Goal: Information Seeking & Learning: Check status

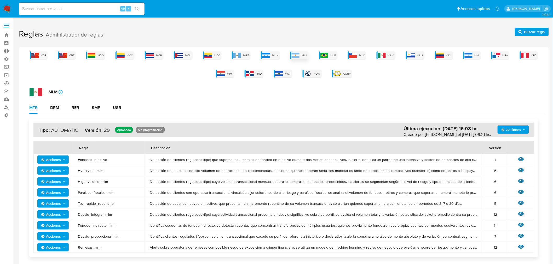
click at [305, 55] on span "MLA" at bounding box center [305, 56] width 6 height 4
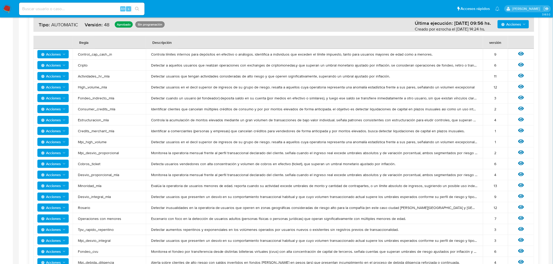
scroll to position [105, 0]
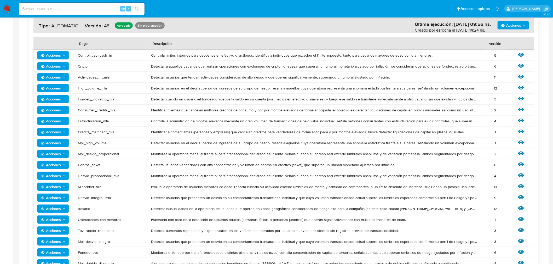
click at [135, 130] on span "Credits_merchant_mla" at bounding box center [109, 132] width 63 height 5
click at [64, 197] on icon "Acciones" at bounding box center [64, 198] width 4 height 4
click at [52, 210] on button "Ver umbrales" at bounding box center [52, 211] width 47 height 13
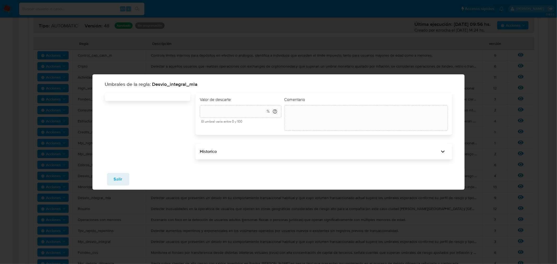
type input "40"
type textarea "init"
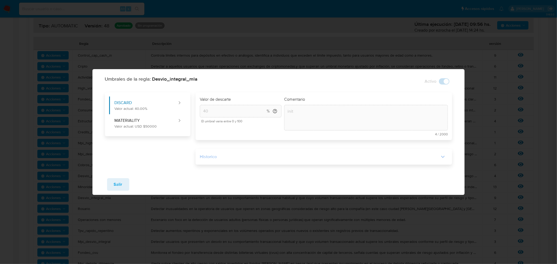
drag, startPoint x: 409, startPoint y: 151, endPoint x: 408, endPoint y: 157, distance: 6.4
click at [408, 155] on div "Historico" at bounding box center [324, 157] width 257 height 16
click at [408, 157] on div "Historico" at bounding box center [320, 157] width 240 height 6
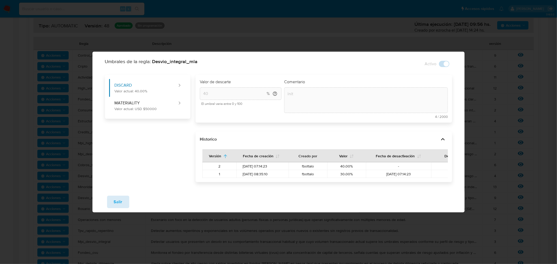
click at [118, 205] on span "Salir" at bounding box center [118, 202] width 9 height 11
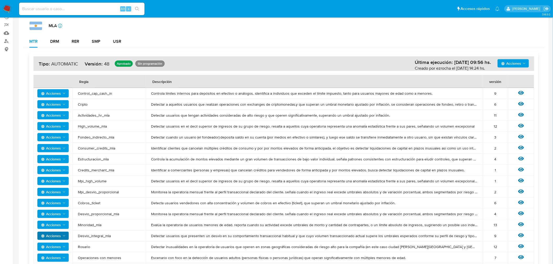
scroll to position [0, 0]
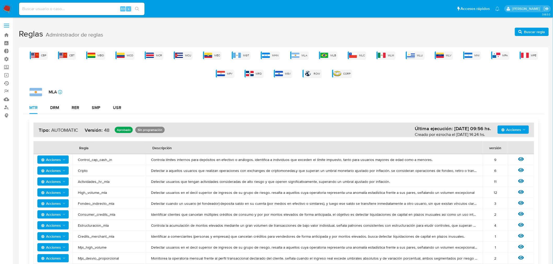
click at [8, 85] on link "Ejecuciones automáticas" at bounding box center [31, 83] width 62 height 8
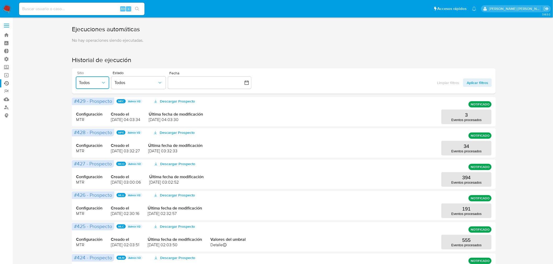
click at [93, 80] on span "Todos" at bounding box center [90, 82] width 22 height 5
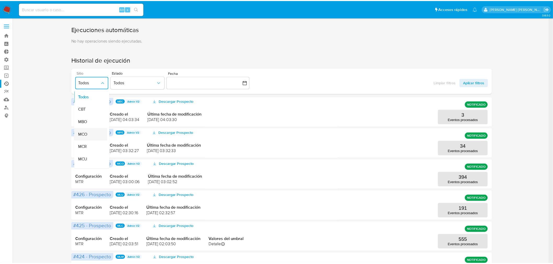
scroll to position [58, 0]
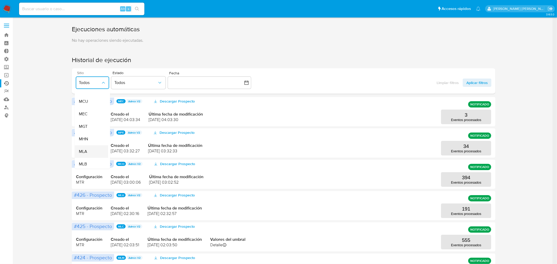
click at [88, 149] on div "MLA" at bounding box center [90, 152] width 22 height 13
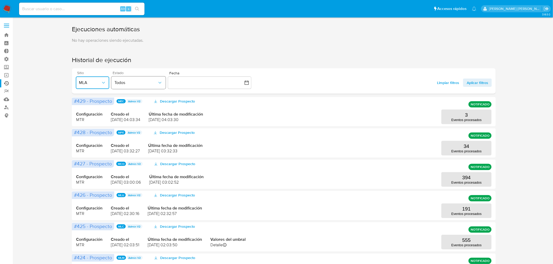
click at [149, 82] on span "Todos" at bounding box center [135, 82] width 43 height 5
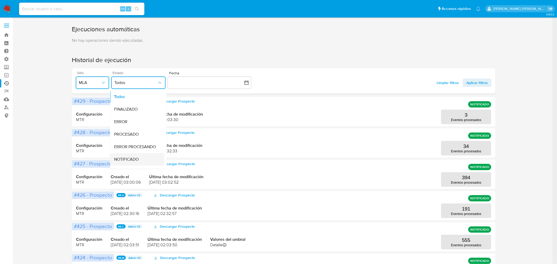
click at [136, 160] on span "NOTIFICADO" at bounding box center [126, 159] width 25 height 5
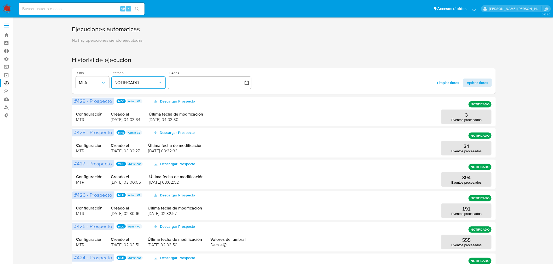
click at [482, 86] on span "Aplicar filtros" at bounding box center [477, 83] width 21 height 8
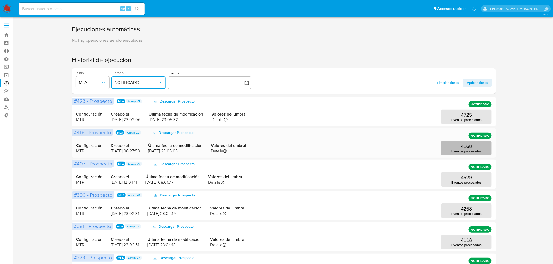
click at [455, 150] on p "Eventos procesados" at bounding box center [466, 151] width 30 height 4
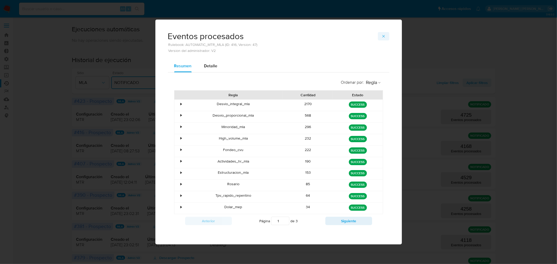
click at [387, 38] on button "button" at bounding box center [383, 36] width 11 height 8
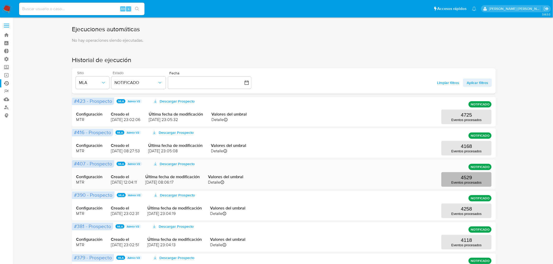
click at [460, 186] on button "4529 Eventos procesados" at bounding box center [466, 179] width 50 height 15
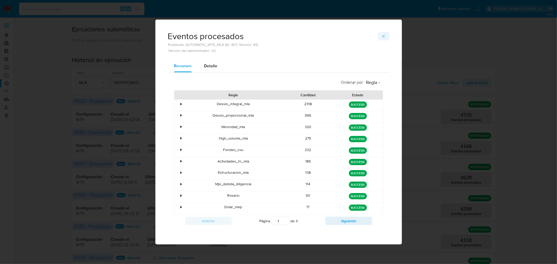
drag, startPoint x: 388, startPoint y: 37, endPoint x: 448, endPoint y: 157, distance: 134.9
click at [389, 37] on button "button" at bounding box center [383, 36] width 11 height 8
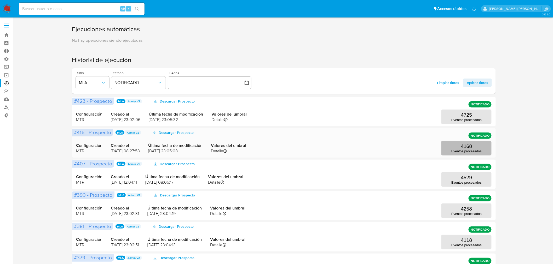
click at [457, 149] on button "4168 Eventos procesados" at bounding box center [466, 148] width 50 height 15
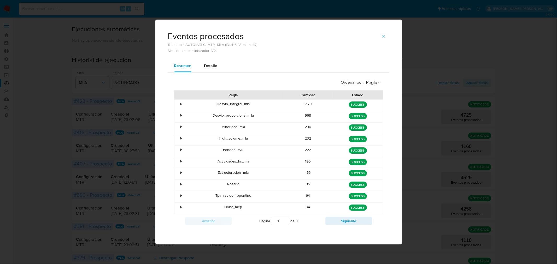
drag, startPoint x: 192, startPoint y: 38, endPoint x: 259, endPoint y: 51, distance: 69.2
click at [259, 51] on div "Eventos procesados Rulebook: AUTOMATIC_MTR_MLA (ID: 416, Version: 47) Version d…" at bounding box center [279, 42] width 222 height 20
click at [259, 52] on div "Eventos procesados Rulebook: AUTOMATIC_MTR_MLA (ID: 416, Version: 47) Version d…" at bounding box center [279, 42] width 222 height 20
click at [381, 37] on button "button" at bounding box center [383, 36] width 11 height 8
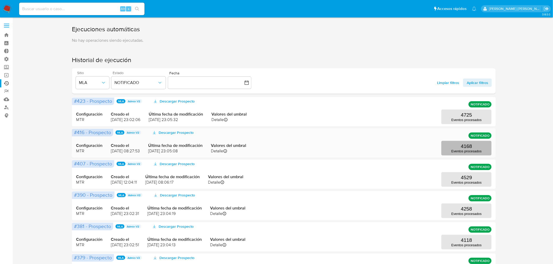
click at [451, 148] on button "4168 Eventos procesados" at bounding box center [466, 148] width 50 height 15
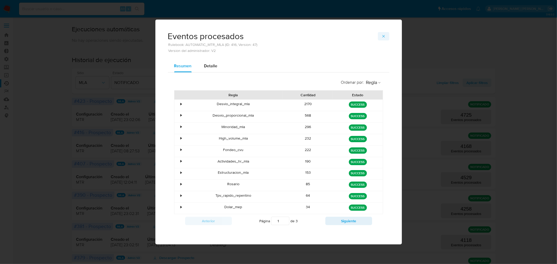
click at [386, 38] on icon "button" at bounding box center [384, 36] width 4 height 4
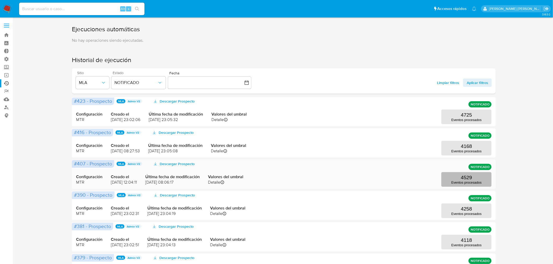
click at [463, 182] on p "Eventos procesados" at bounding box center [466, 183] width 30 height 4
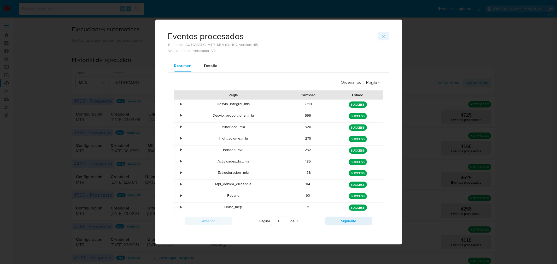
click at [386, 35] on icon "button" at bounding box center [384, 36] width 4 height 4
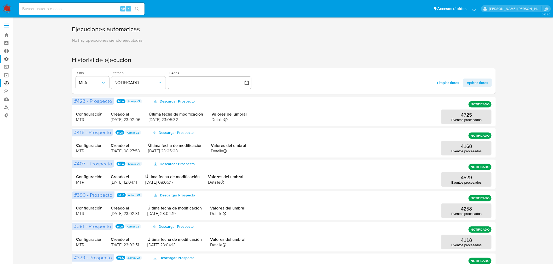
click at [6, 60] on label "Administración" at bounding box center [31, 59] width 62 height 8
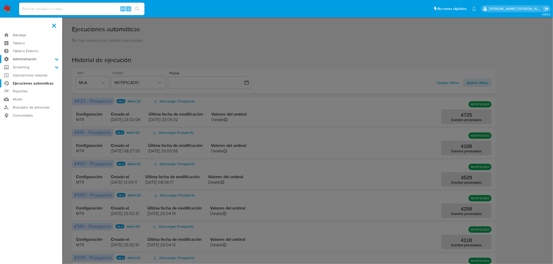
click at [0, 0] on input "Administración" at bounding box center [0, 0] width 0 height 0
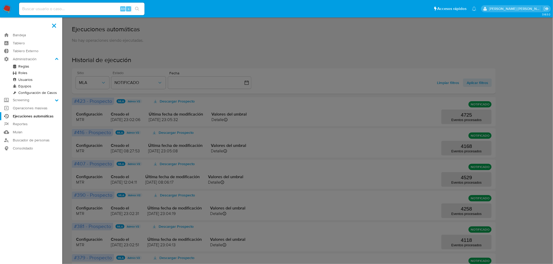
click at [20, 67] on link "Reglas" at bounding box center [31, 66] width 62 height 7
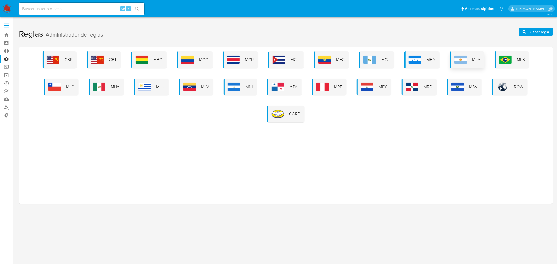
click at [467, 52] on div "MLA" at bounding box center [468, 59] width 34 height 17
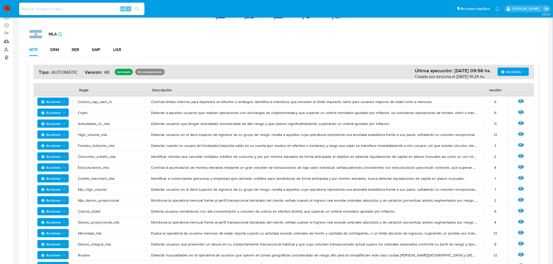
scroll to position [87, 0]
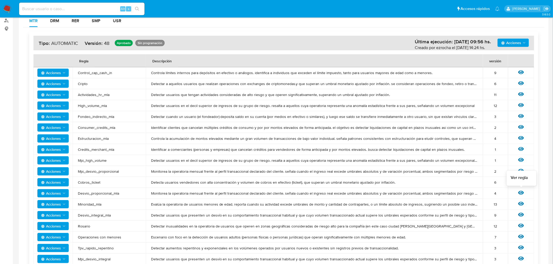
click at [522, 194] on icon at bounding box center [521, 193] width 6 height 4
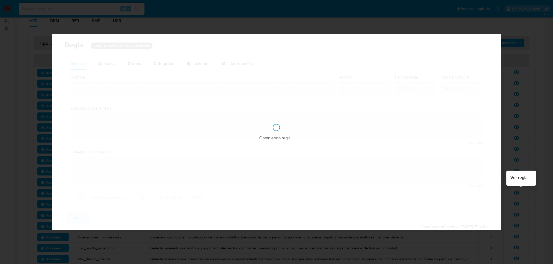
type input "Desvio_proporcional_mla"
type textarea "Monitorea la operatoria mensual frente al perfil transaccional declarado del cl…"
type textarea "Usuarios que hayan tenido un desvío porcentual elevado con respecto al perfil c…"
checkbox input "true"
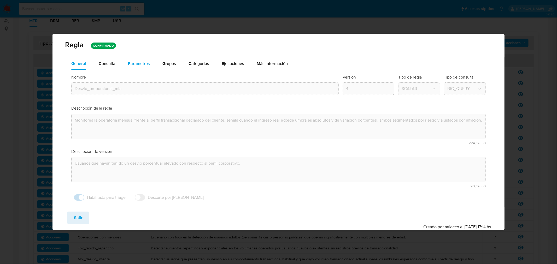
click at [145, 67] on div "Parametros" at bounding box center [139, 63] width 22 height 13
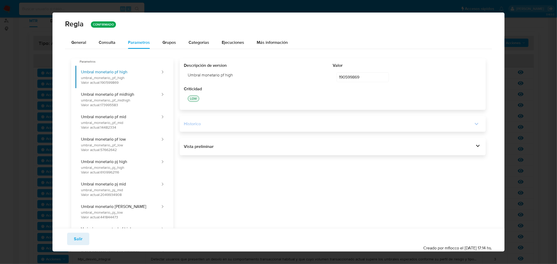
click at [473, 127] on icon at bounding box center [476, 123] width 7 height 7
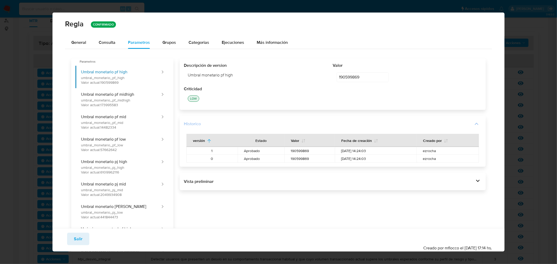
click at [474, 123] on icon at bounding box center [476, 123] width 7 height 7
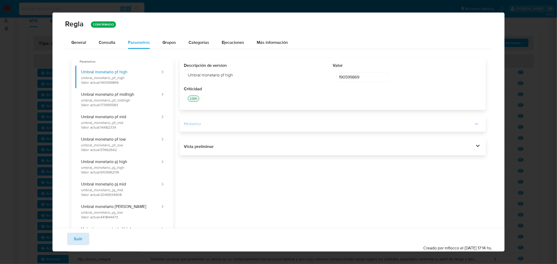
click at [79, 243] on span "Salir" at bounding box center [78, 239] width 9 height 11
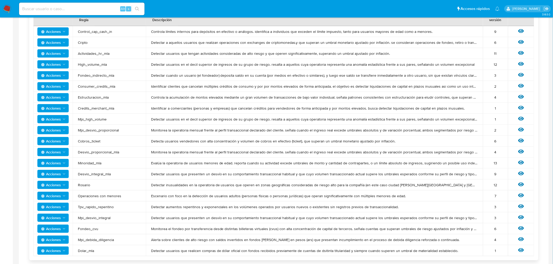
scroll to position [116, 0]
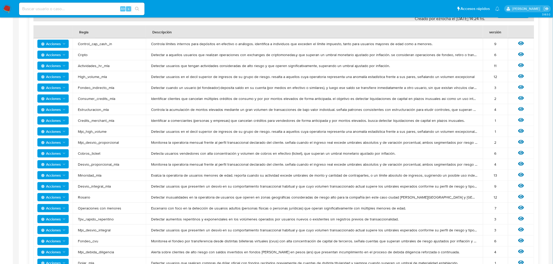
click at [122, 133] on span "Mpi_high_volume" at bounding box center [109, 131] width 63 height 5
click at [63, 188] on span "Acciones" at bounding box center [53, 186] width 25 height 7
click at [50, 203] on button "Ver umbrales" at bounding box center [52, 199] width 47 height 13
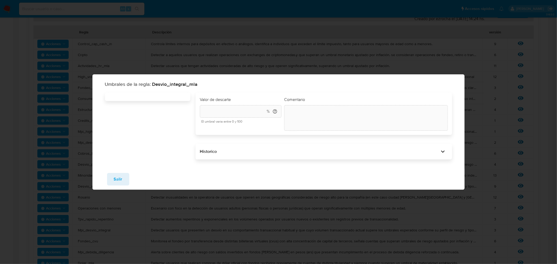
type input "40"
type textarea "init"
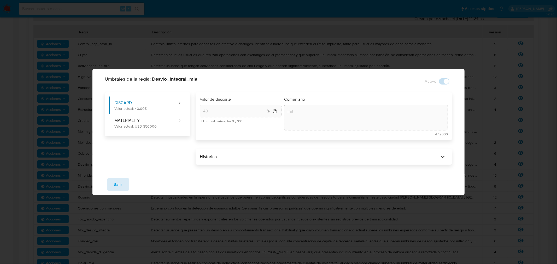
click at [120, 179] on span "Salir" at bounding box center [118, 184] width 9 height 11
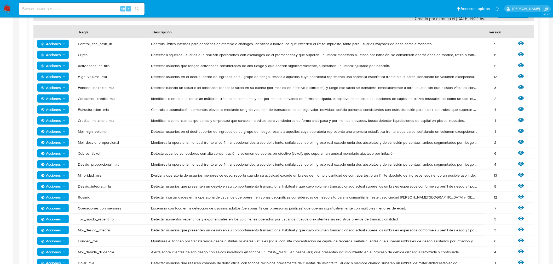
click at [62, 186] on icon "Acciones" at bounding box center [64, 186] width 4 height 4
click at [50, 210] on button "Ver historico" at bounding box center [52, 212] width 47 height 13
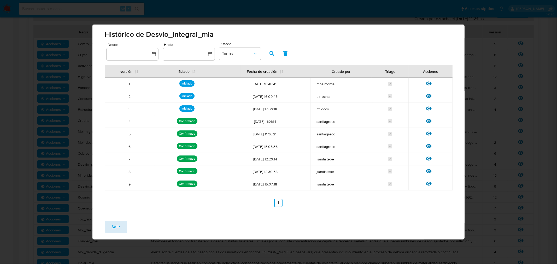
click at [117, 229] on span "Salir" at bounding box center [116, 227] width 9 height 11
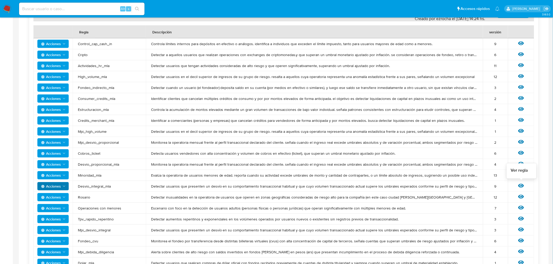
click at [521, 187] on icon at bounding box center [521, 186] width 6 height 4
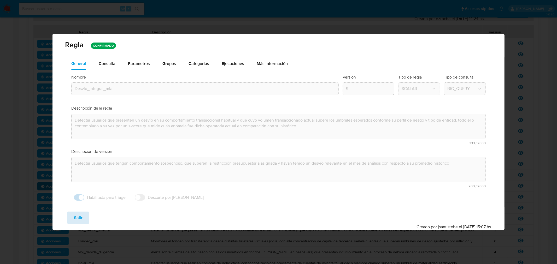
click at [85, 217] on button "Salir" at bounding box center [78, 218] width 22 height 13
type input "1"
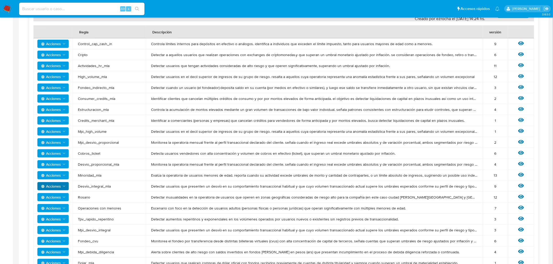
scroll to position [0, 0]
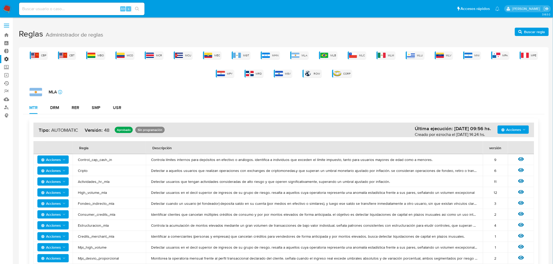
click at [6, 82] on link "Ejecuciones automáticas" at bounding box center [31, 83] width 62 height 8
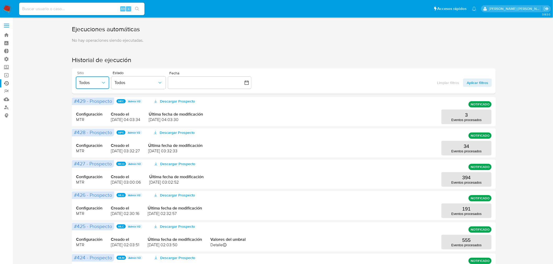
click at [98, 85] on span "Todos" at bounding box center [90, 82] width 22 height 5
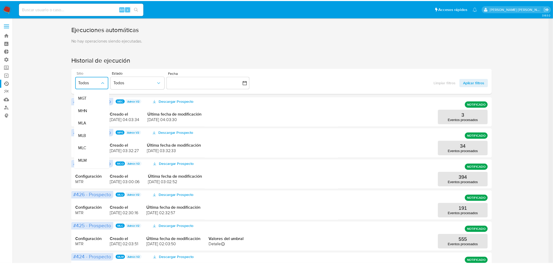
scroll to position [87, 0]
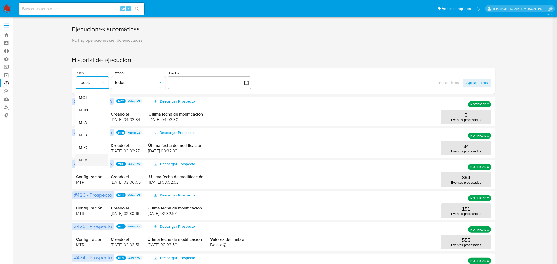
click at [95, 158] on div "MLM" at bounding box center [90, 160] width 22 height 13
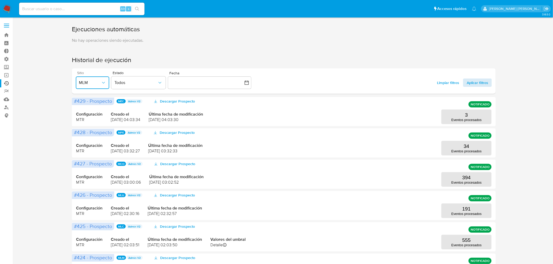
click at [481, 84] on span "Aplicar filtros" at bounding box center [477, 83] width 21 height 8
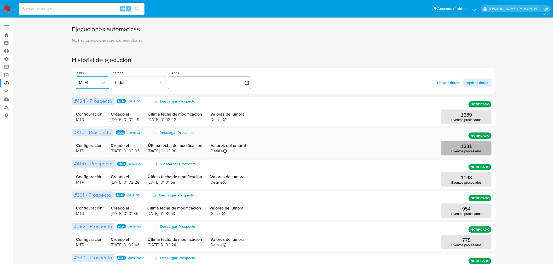
click at [463, 148] on p "1331" at bounding box center [466, 147] width 11 height 6
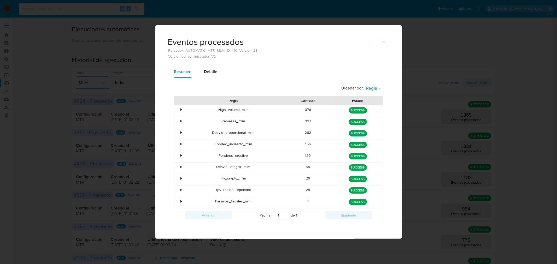
click at [368, 86] on span "Regla" at bounding box center [371, 88] width 11 height 6
click at [368, 98] on span "Estado" at bounding box center [372, 99] width 12 height 5
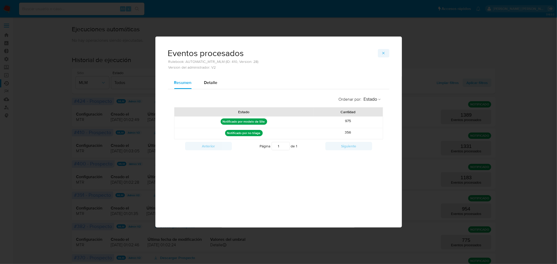
click at [384, 54] on icon "button" at bounding box center [384, 53] width 4 height 4
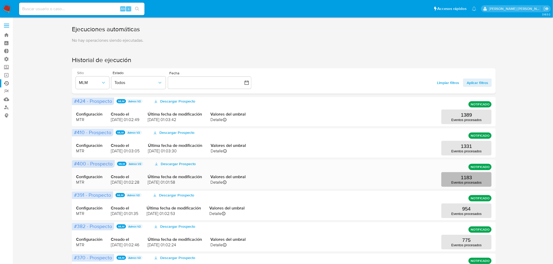
click at [459, 178] on button "1183 Eventos procesados" at bounding box center [466, 179] width 50 height 15
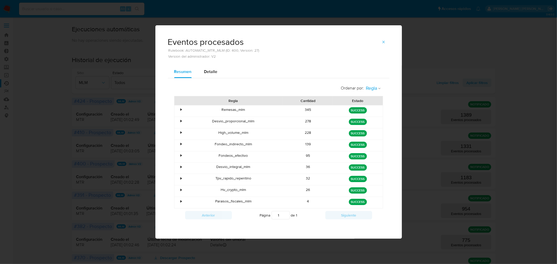
click at [371, 88] on span "Regla" at bounding box center [371, 88] width 11 height 6
click at [375, 100] on span "Estado" at bounding box center [372, 99] width 12 height 5
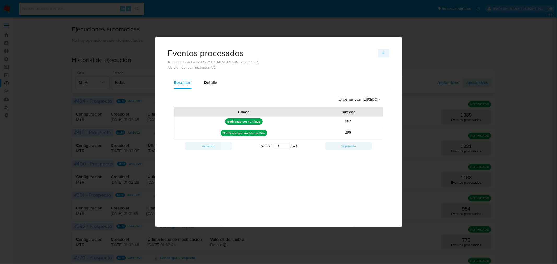
click at [382, 53] on icon "button" at bounding box center [384, 53] width 4 height 4
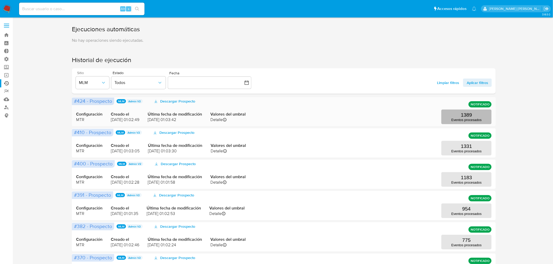
click at [463, 118] on p "Eventos procesados" at bounding box center [466, 120] width 30 height 4
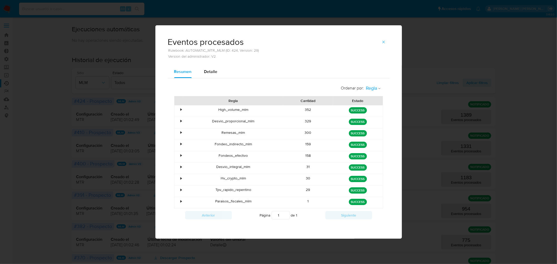
click at [374, 90] on span "Regla" at bounding box center [371, 88] width 11 height 6
click at [370, 101] on span "Estado" at bounding box center [372, 99] width 12 height 5
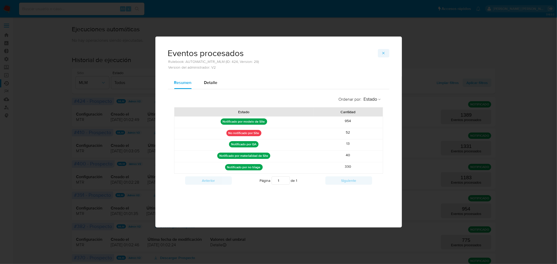
click at [384, 54] on icon "button" at bounding box center [384, 53] width 4 height 4
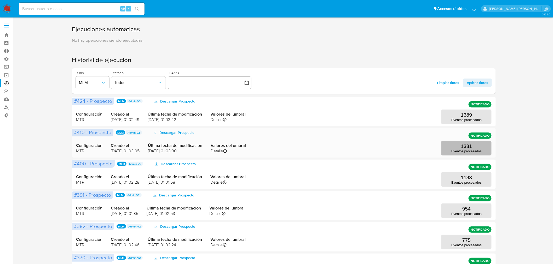
click at [456, 148] on button "1331 Eventos procesados" at bounding box center [466, 148] width 50 height 15
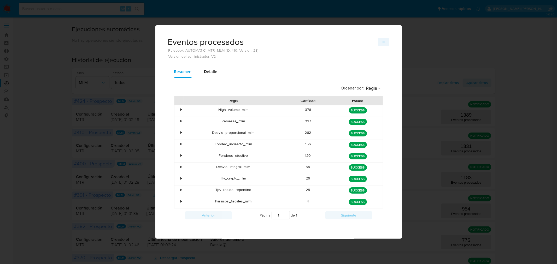
click at [383, 44] on span "button" at bounding box center [384, 41] width 4 height 7
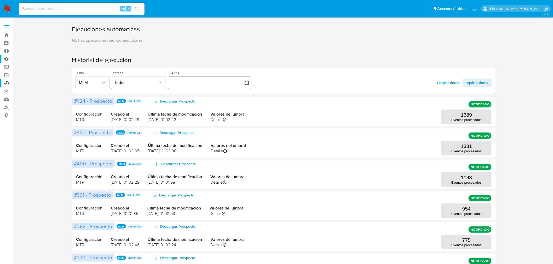
click at [8, 59] on label "Administración" at bounding box center [31, 59] width 62 height 8
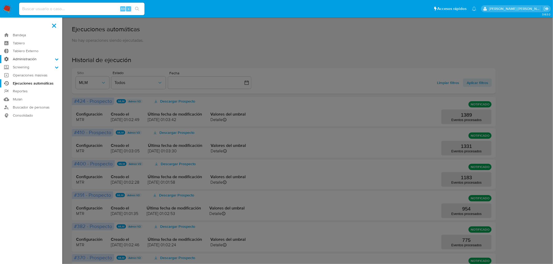
click at [0, 0] on input "Administración" at bounding box center [0, 0] width 0 height 0
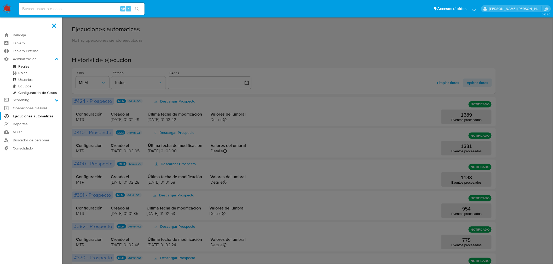
click at [24, 67] on link "Reglas" at bounding box center [31, 66] width 62 height 7
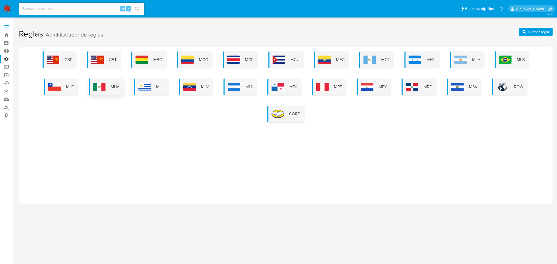
click at [105, 88] on img at bounding box center [99, 87] width 13 height 8
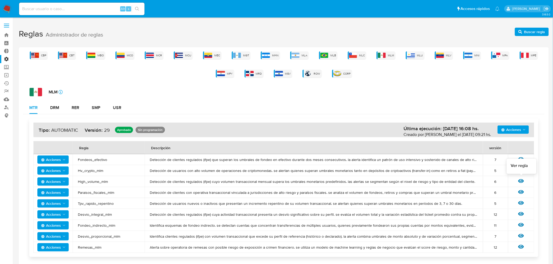
click at [521, 180] on icon at bounding box center [521, 182] width 6 height 4
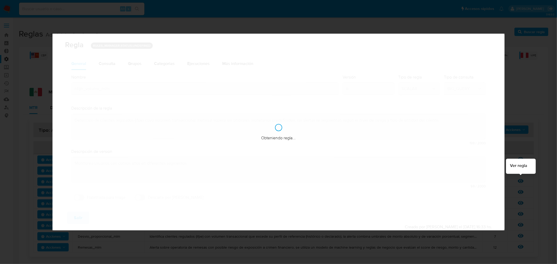
checkbox input "true"
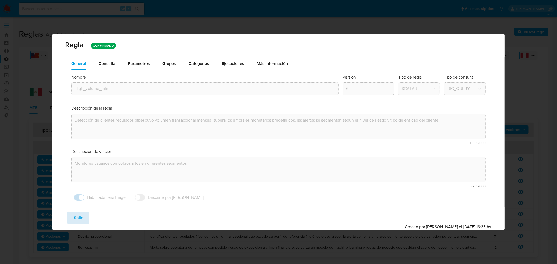
click at [78, 221] on span "Salir" at bounding box center [78, 217] width 9 height 11
type input "1"
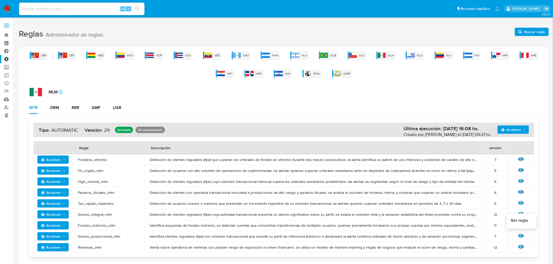
click at [522, 236] on icon at bounding box center [521, 236] width 6 height 4
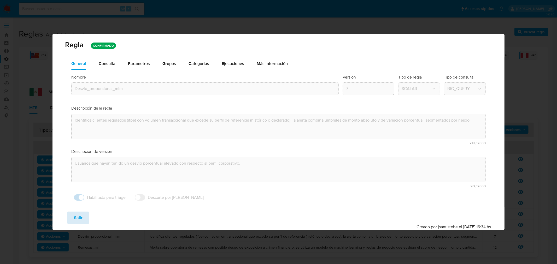
click at [81, 216] on span "Salir" at bounding box center [78, 217] width 9 height 11
type input "1"
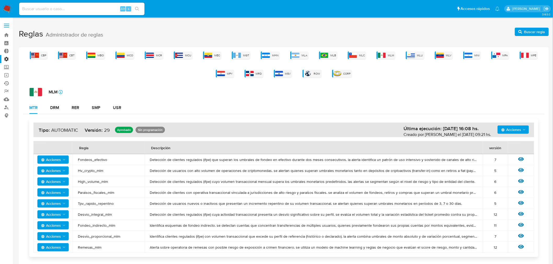
click at [6, 82] on link "Ejecuciones automáticas" at bounding box center [31, 83] width 62 height 8
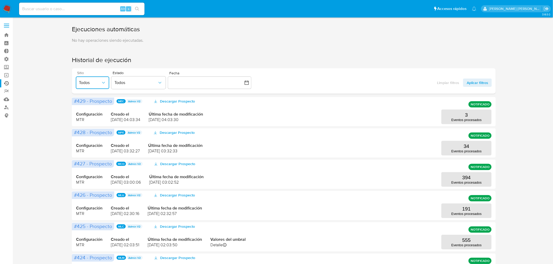
click at [82, 84] on span "Todos" at bounding box center [90, 82] width 22 height 5
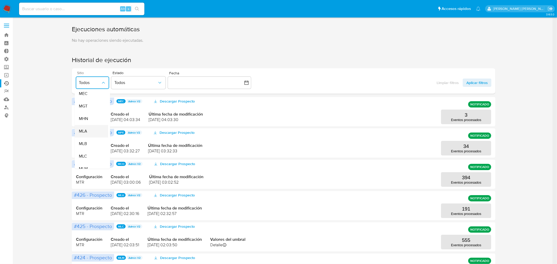
scroll to position [87, 0]
click at [82, 160] on span "MLM" at bounding box center [83, 160] width 9 height 5
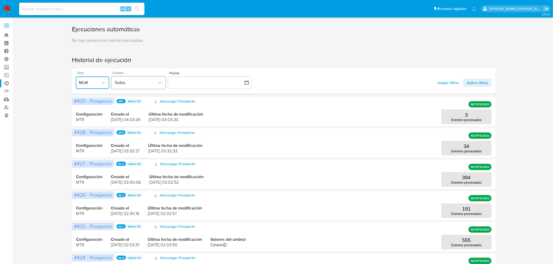
click at [145, 85] on span "Todos" at bounding box center [135, 82] width 43 height 5
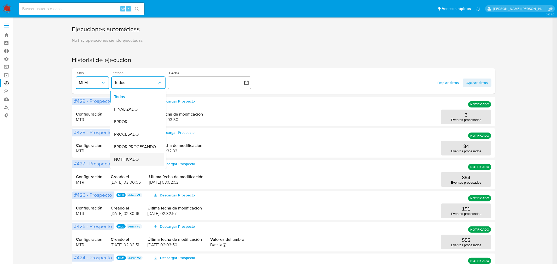
click at [135, 159] on span "NOTIFICADO" at bounding box center [126, 159] width 25 height 5
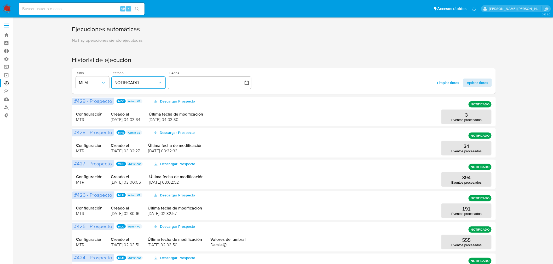
click at [475, 84] on span "Aplicar filtros" at bounding box center [477, 83] width 21 height 8
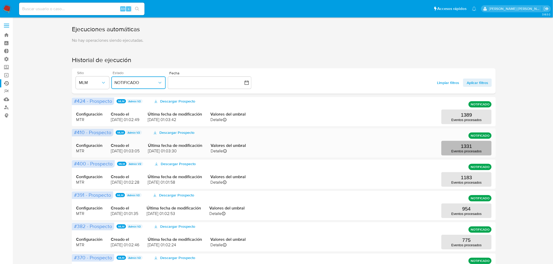
click at [459, 150] on p "Eventos procesados" at bounding box center [466, 151] width 30 height 4
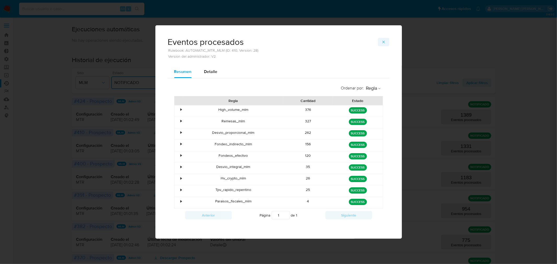
click at [384, 43] on icon "button" at bounding box center [384, 42] width 4 height 4
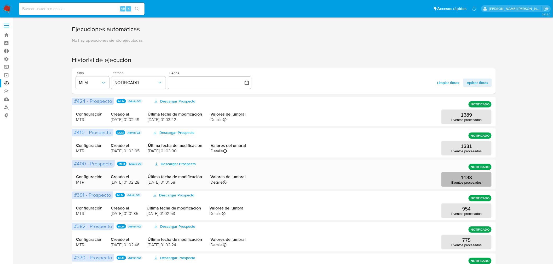
click at [457, 178] on button "1183 Eventos procesados" at bounding box center [466, 179] width 50 height 15
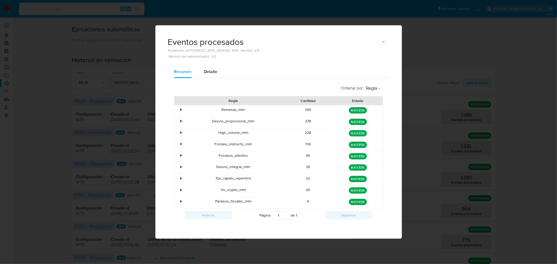
drag, startPoint x: 383, startPoint y: 42, endPoint x: 455, endPoint y: 139, distance: 119.9
click at [383, 43] on icon "button" at bounding box center [384, 42] width 4 height 4
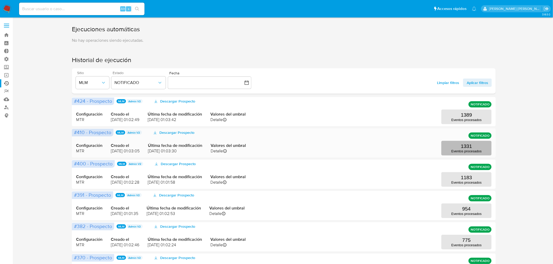
click at [463, 153] on p "Eventos procesados" at bounding box center [466, 151] width 30 height 4
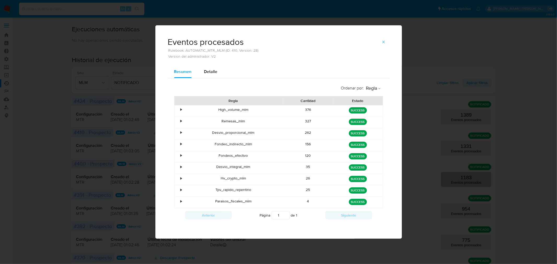
drag, startPoint x: 385, startPoint y: 41, endPoint x: 463, endPoint y: 177, distance: 156.9
click at [385, 41] on icon "button" at bounding box center [384, 42] width 4 height 4
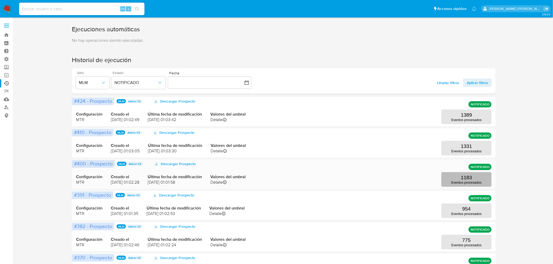
click at [464, 181] on p "Eventos procesados" at bounding box center [466, 183] width 30 height 4
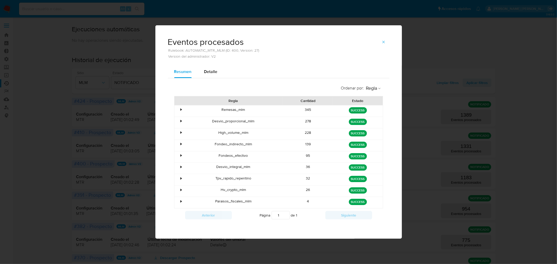
drag, startPoint x: 304, startPoint y: 110, endPoint x: 316, endPoint y: 142, distance: 33.8
click at [316, 142] on div "• Remesas_mlm 345 green SUCCESS • Desvio_proporcional_mlm 278 green SUCCESS • H…" at bounding box center [278, 156] width 209 height 103
click at [316, 142] on div "139" at bounding box center [308, 145] width 50 height 11
drag, startPoint x: 384, startPoint y: 42, endPoint x: 476, endPoint y: 189, distance: 173.0
click at [384, 42] on icon "button" at bounding box center [384, 42] width 4 height 4
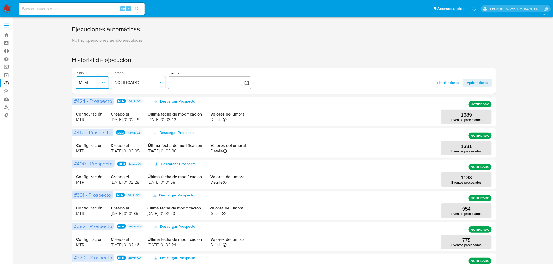
click at [97, 83] on span "MLM" at bounding box center [90, 82] width 22 height 5
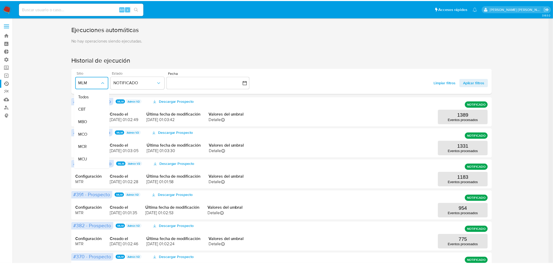
scroll to position [119, 0]
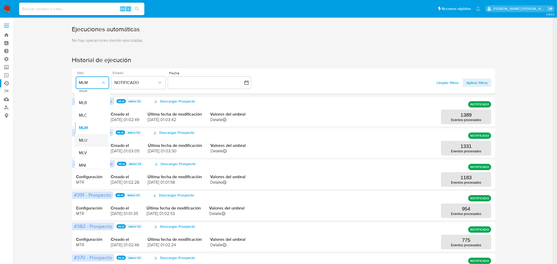
click at [90, 140] on div "MLU" at bounding box center [90, 140] width 22 height 13
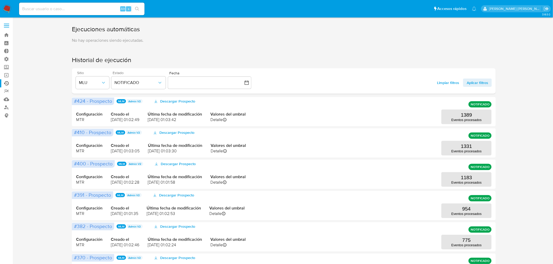
drag, startPoint x: 480, startPoint y: 76, endPoint x: 475, endPoint y: 87, distance: 11.9
click at [476, 86] on div "Limpiar filtros Aplicar filtros" at bounding box center [462, 81] width 59 height 20
click at [476, 85] on span "Aplicar filtros" at bounding box center [477, 83] width 21 height 8
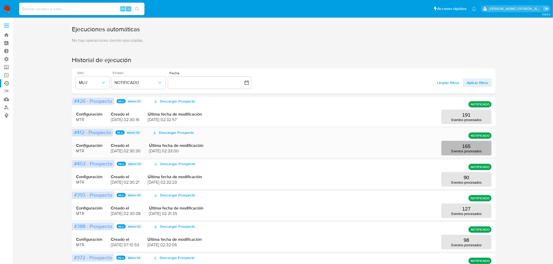
click at [459, 152] on p "Eventos procesados" at bounding box center [466, 151] width 30 height 4
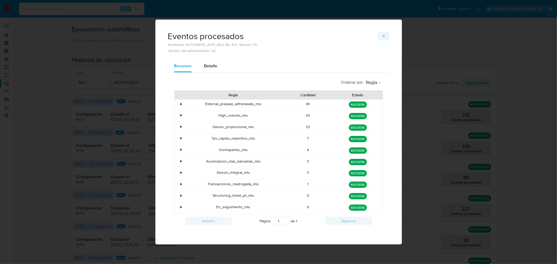
click at [384, 35] on icon "button" at bounding box center [384, 36] width 4 height 4
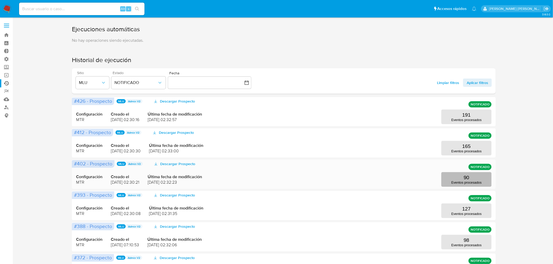
click at [464, 177] on p "90" at bounding box center [466, 178] width 5 height 6
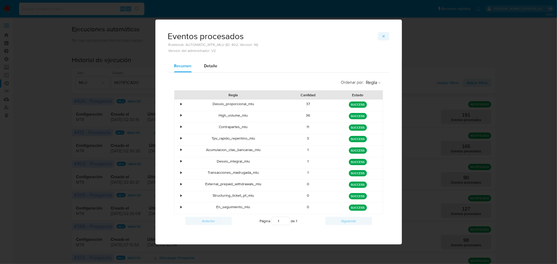
click at [383, 33] on span "button" at bounding box center [384, 36] width 4 height 7
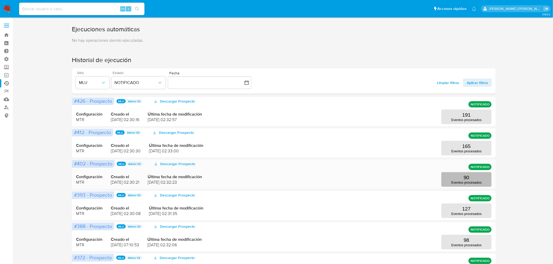
click at [466, 179] on p "90" at bounding box center [466, 178] width 5 height 6
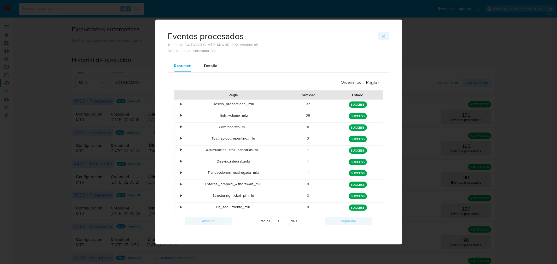
click at [386, 34] on button "button" at bounding box center [383, 36] width 11 height 8
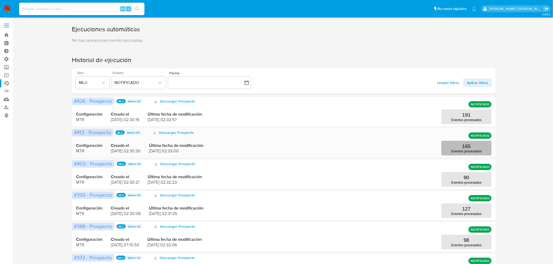
click at [453, 145] on button "165 Eventos procesados" at bounding box center [466, 148] width 50 height 15
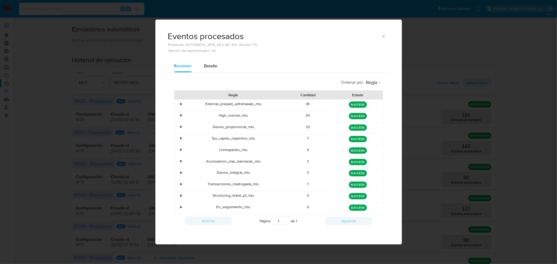
drag, startPoint x: 304, startPoint y: 102, endPoint x: 315, endPoint y: 105, distance: 12.1
click at [315, 105] on div "81" at bounding box center [308, 105] width 50 height 11
click at [387, 37] on button "button" at bounding box center [383, 36] width 11 height 8
